Goal: Task Accomplishment & Management: Use online tool/utility

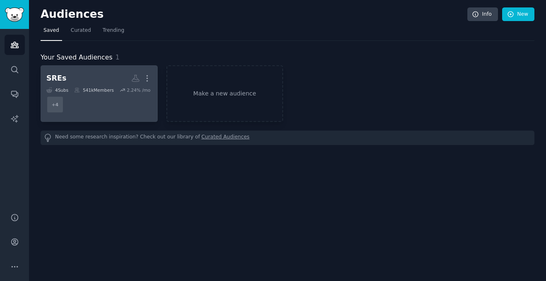
click at [77, 101] on dd "+ 4" at bounding box center [99, 104] width 106 height 23
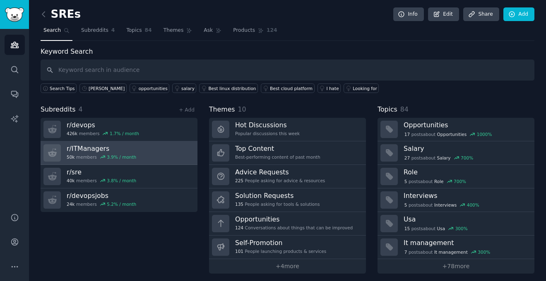
click at [159, 154] on link "r/ ITManagers 50k members 3.9 % / month" at bounding box center [119, 154] width 157 height 24
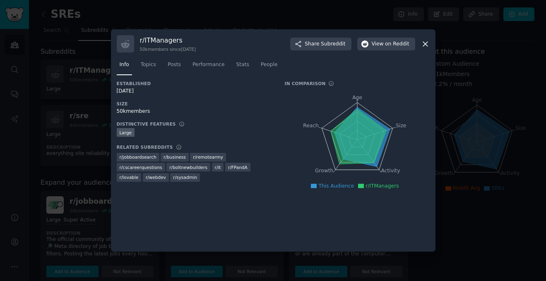
click at [426, 42] on icon at bounding box center [425, 44] width 9 height 9
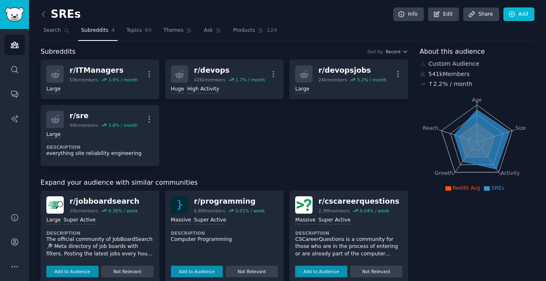
click at [48, 18] on icon at bounding box center [43, 14] width 9 height 9
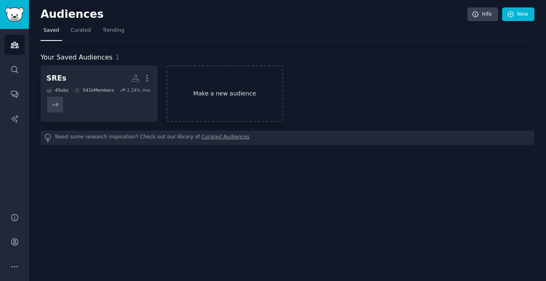
click at [228, 93] on link "Make a new audience" at bounding box center [224, 93] width 117 height 57
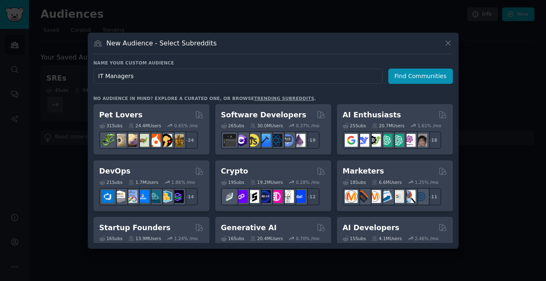
type input "IT Managers"
click at [428, 72] on button "Find Communities" at bounding box center [420, 76] width 65 height 15
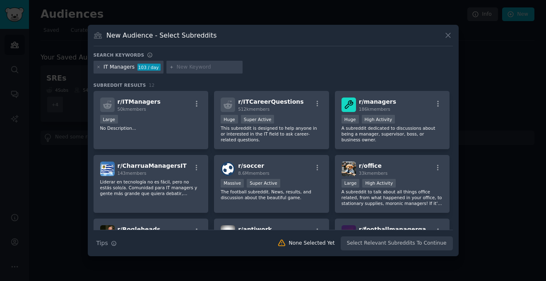
click at [179, 119] on div "Large" at bounding box center [151, 120] width 102 height 10
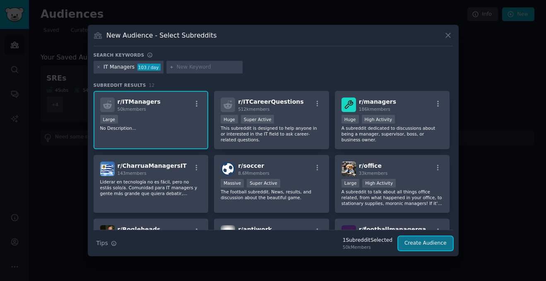
click at [419, 243] on button "Create Audience" at bounding box center [425, 244] width 55 height 14
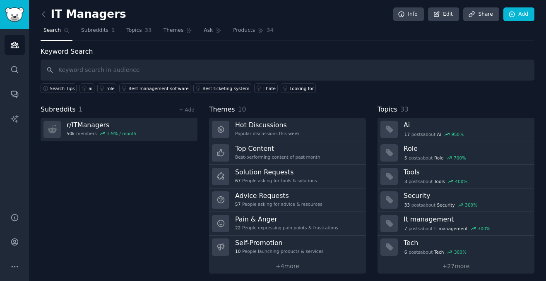
click at [58, 34] on span "Search" at bounding box center [51, 30] width 17 height 7
click at [56, 31] on span "Search" at bounding box center [51, 30] width 17 height 7
click at [8, 44] on link "Audiences" at bounding box center [15, 45] width 20 height 20
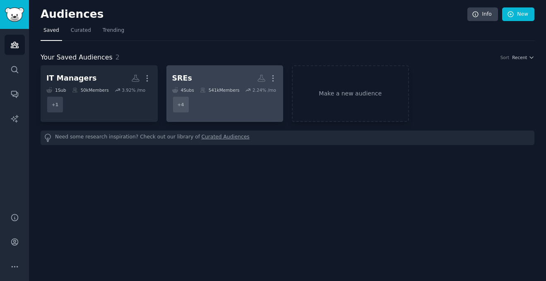
click at [206, 89] on icon at bounding box center [203, 90] width 6 height 6
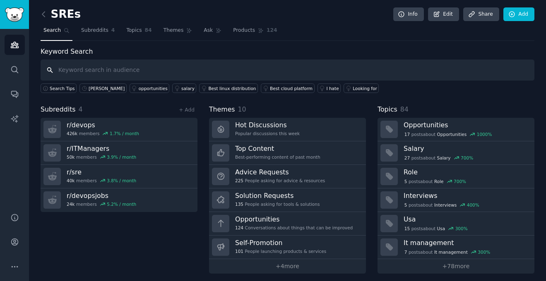
type input "C"
type input "CTO"
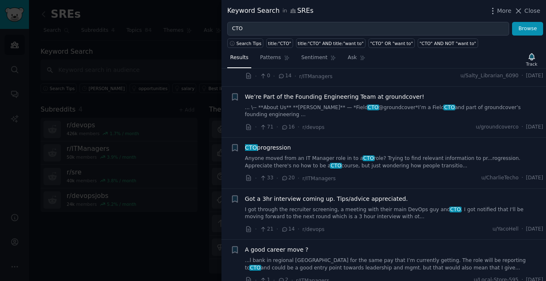
scroll to position [731, 0]
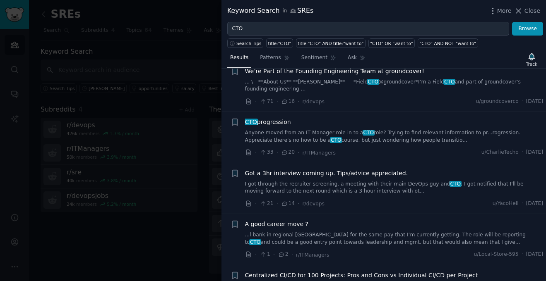
click at [181, 241] on div at bounding box center [273, 140] width 546 height 281
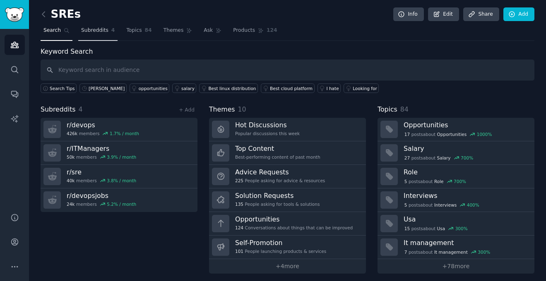
click at [88, 33] on span "Subreddits" at bounding box center [94, 30] width 27 height 7
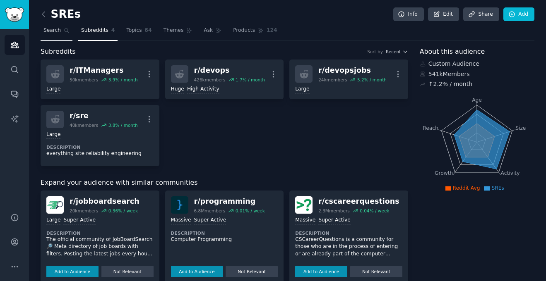
click at [61, 32] on link "Search" at bounding box center [57, 32] width 32 height 17
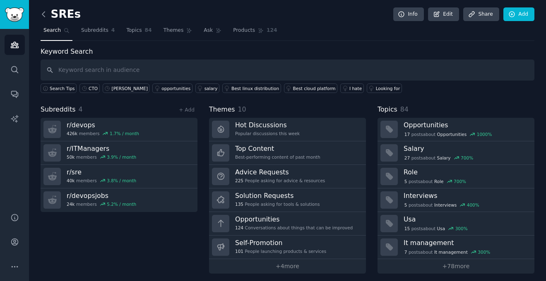
click at [43, 13] on icon at bounding box center [43, 14] width 2 height 5
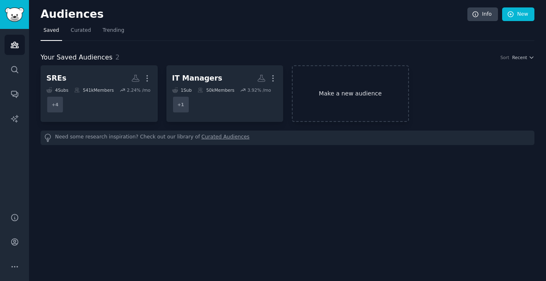
click at [348, 98] on link "Make a new audience" at bounding box center [350, 93] width 117 height 57
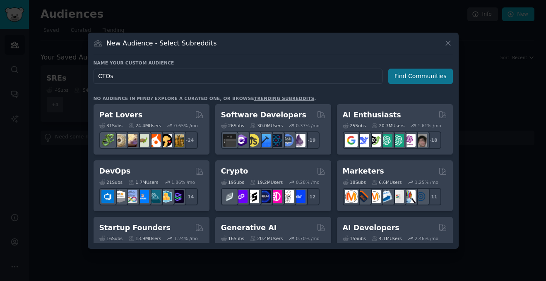
type input "CTOs"
click at [427, 76] on button "Find Communities" at bounding box center [420, 76] width 65 height 15
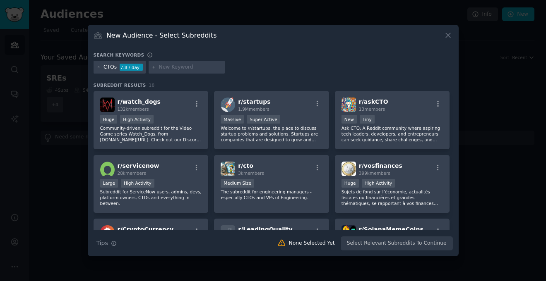
click at [113, 65] on div "CTOs" at bounding box center [109, 67] width 13 height 7
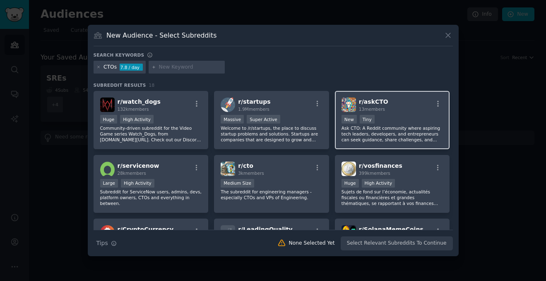
click at [406, 102] on div "r/ askCTO 13 members" at bounding box center [392, 105] width 102 height 14
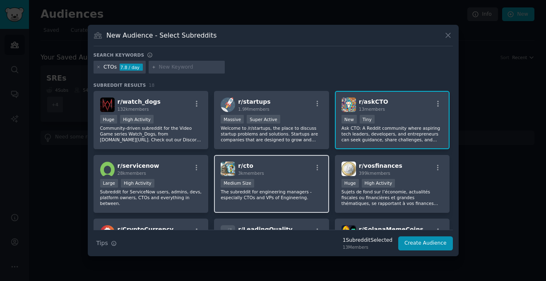
click at [293, 167] on div "r/ cto 3k members" at bounding box center [272, 169] width 102 height 14
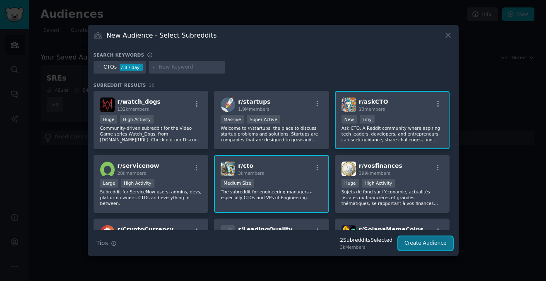
click at [426, 240] on button "Create Audience" at bounding box center [425, 244] width 55 height 14
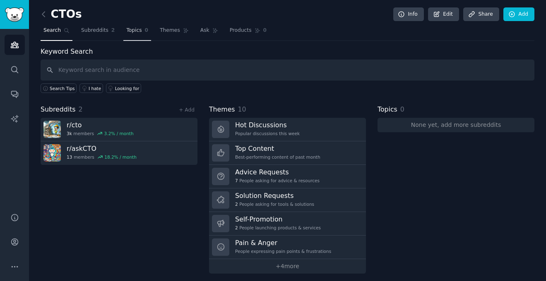
click at [138, 35] on link "Topics 0" at bounding box center [137, 32] width 28 height 17
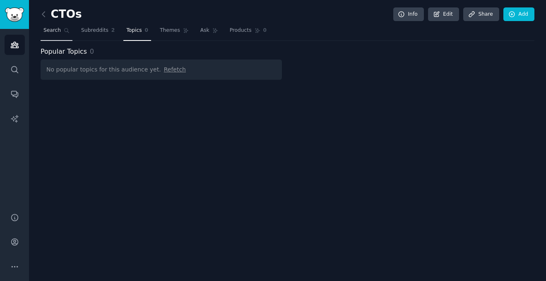
click at [50, 26] on link "Search" at bounding box center [57, 32] width 32 height 17
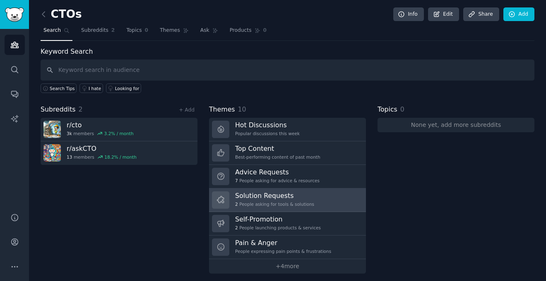
scroll to position [4, 0]
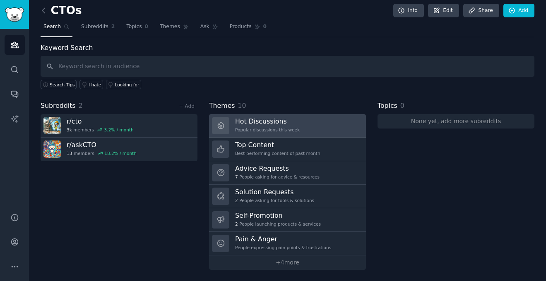
click at [330, 129] on link "Hot Discussions Popular discussions this week" at bounding box center [287, 126] width 157 height 24
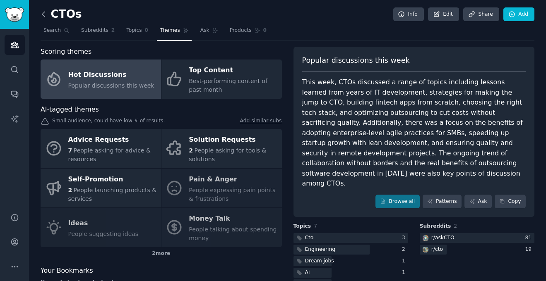
click at [43, 14] on icon at bounding box center [43, 14] width 9 height 9
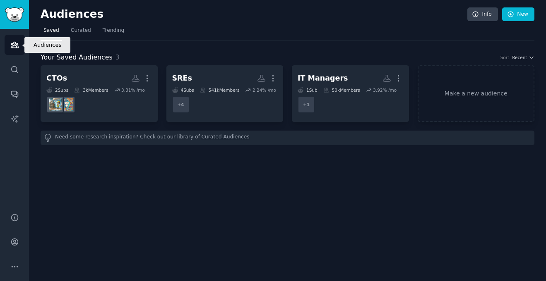
click at [10, 45] on icon "Sidebar" at bounding box center [14, 45] width 9 height 9
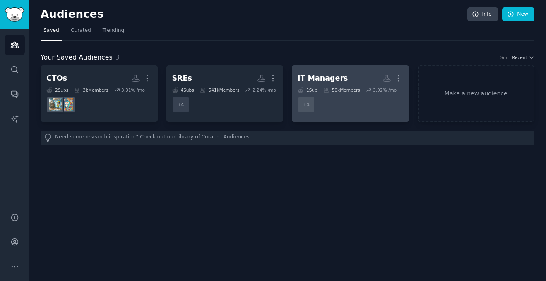
click at [355, 113] on dd "+ 1" at bounding box center [351, 104] width 106 height 23
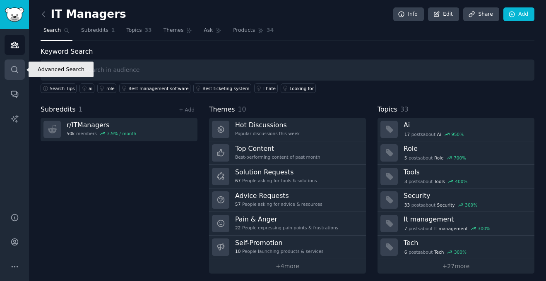
click at [10, 71] on icon "Sidebar" at bounding box center [14, 69] width 9 height 9
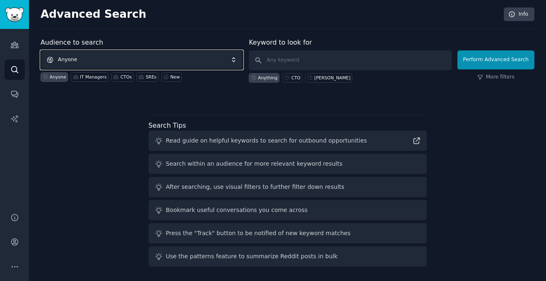
click at [139, 57] on span "Anyone" at bounding box center [142, 59] width 202 height 19
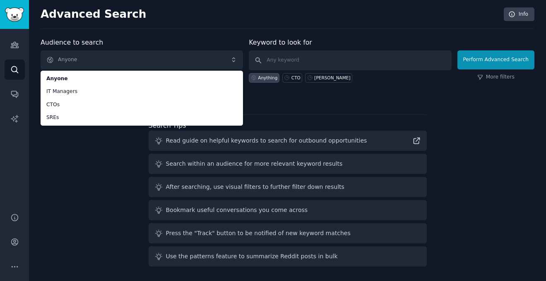
click at [85, 238] on div "Audience to search Anyone Anyone IT Managers CTOs SREs Anyone IT Managers CTOs …" at bounding box center [288, 154] width 494 height 233
